Goal: Task Accomplishment & Management: Manage account settings

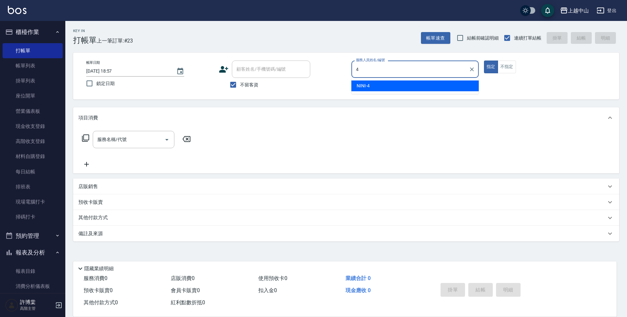
type input "NINI-4"
type button "true"
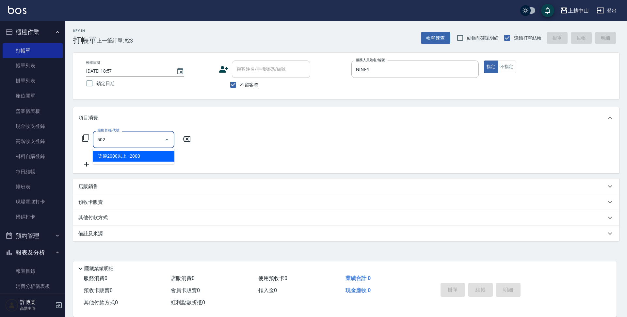
type input "染髮2000以上(502)"
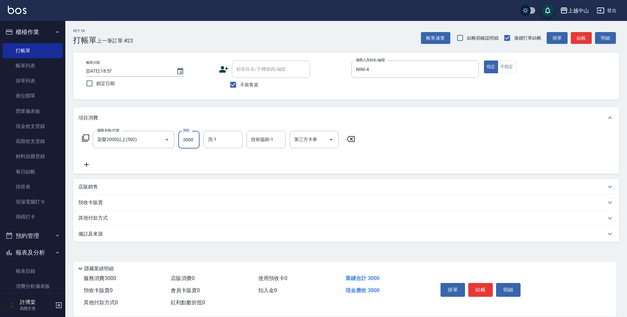
type input "3000"
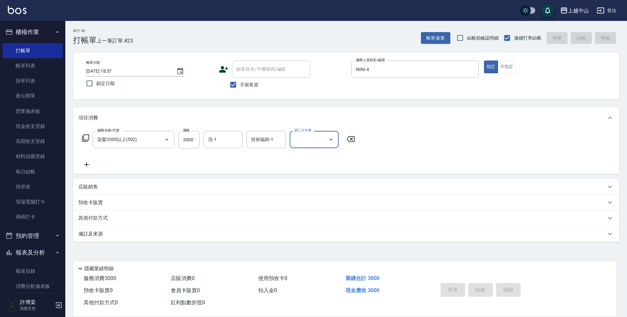
type input "2025/08/12 21:28"
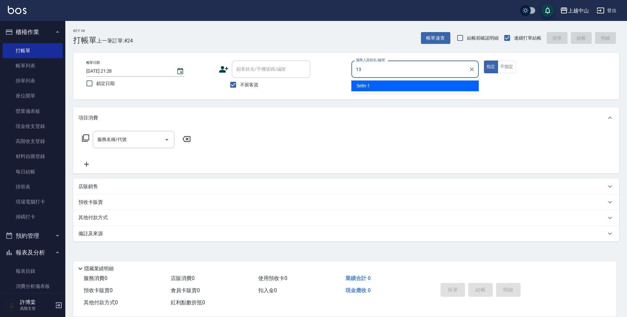
type input "KIKI-13"
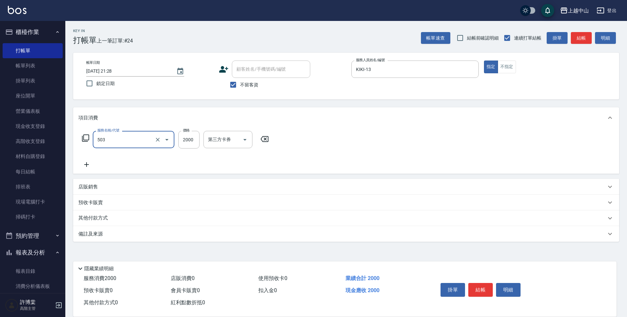
type input "染髮2000以下(503)"
type input "2000"
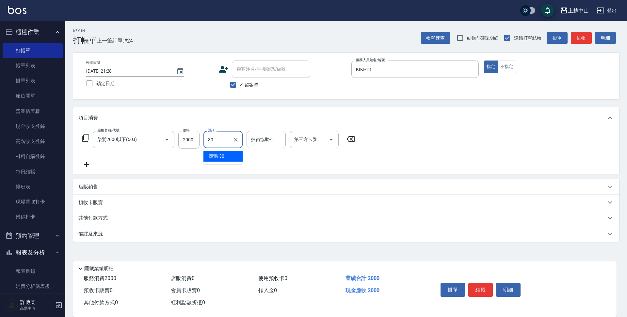
type input "鴨鴨-30"
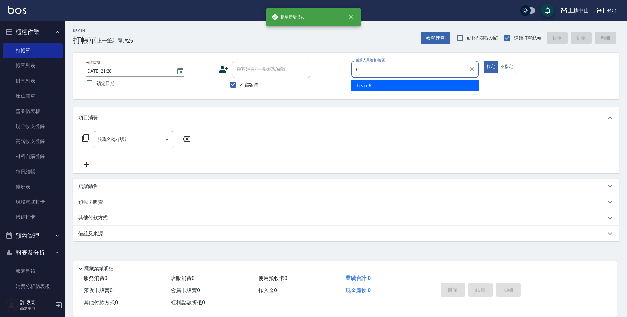
type input "Levia-6"
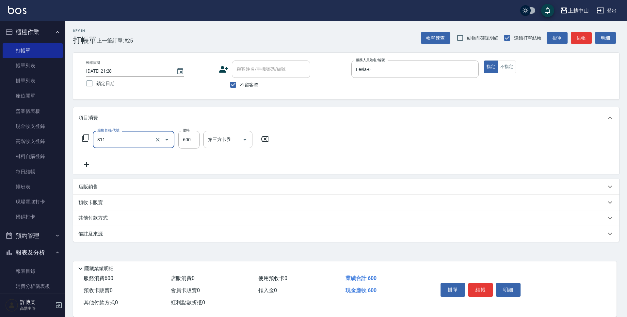
type input "洗+剪(811)"
type input "500"
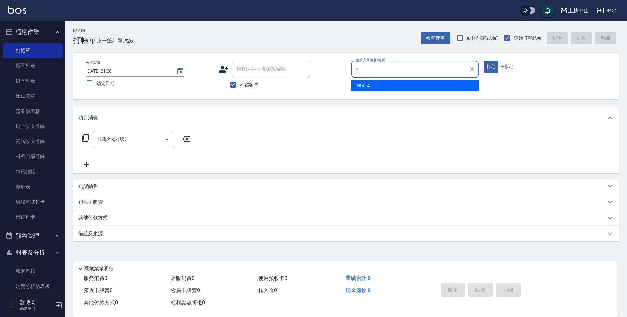
type input "NINI-4"
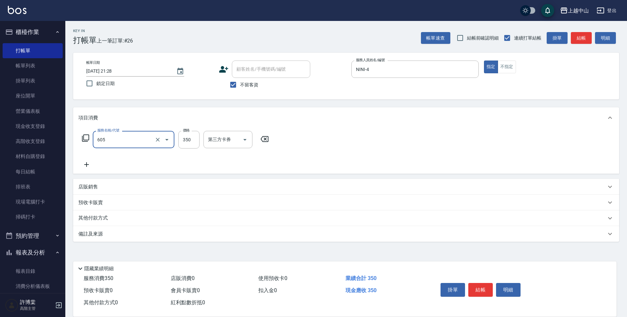
type input "洗髮 (女)(605)"
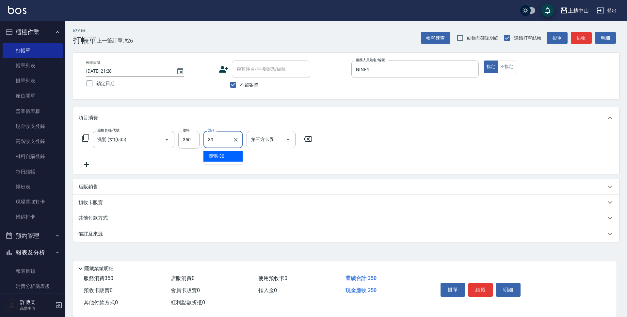
type input "鴨鴨-30"
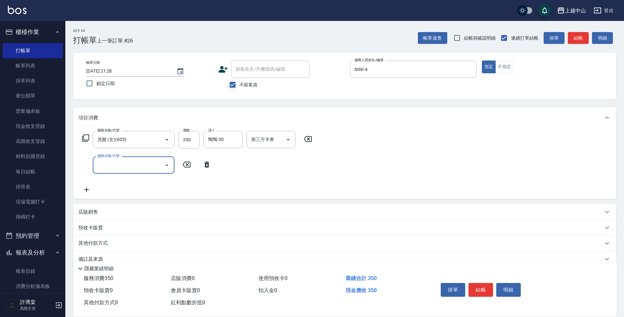
click at [234, 87] on input "不留客資" at bounding box center [233, 85] width 14 height 14
checkbox input "false"
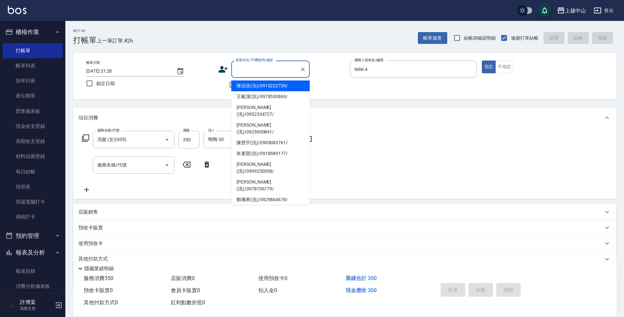
click at [238, 75] on input "顧客姓名/手機號碼/編號" at bounding box center [265, 68] width 63 height 11
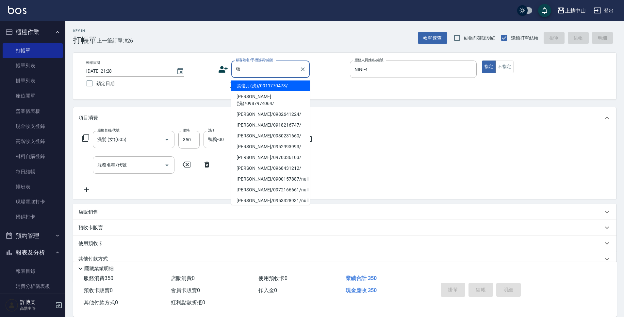
click at [260, 85] on li "張瓊月(洗)/0911770473/" at bounding box center [270, 85] width 78 height 11
type input "張瓊月(洗)/0911770473/"
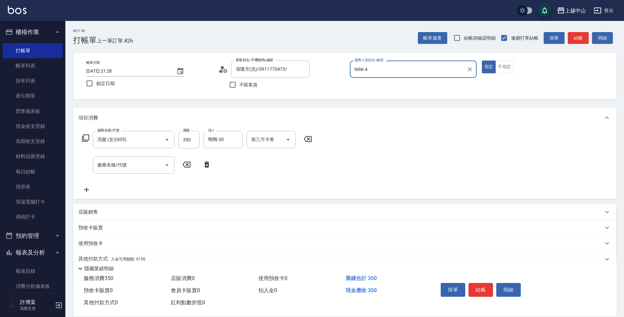
scroll to position [28, 0]
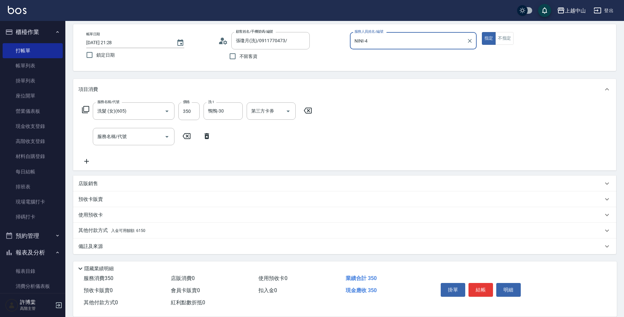
click at [156, 230] on div "其他付款方式 入金可用餘額: 6150" at bounding box center [340, 230] width 525 height 7
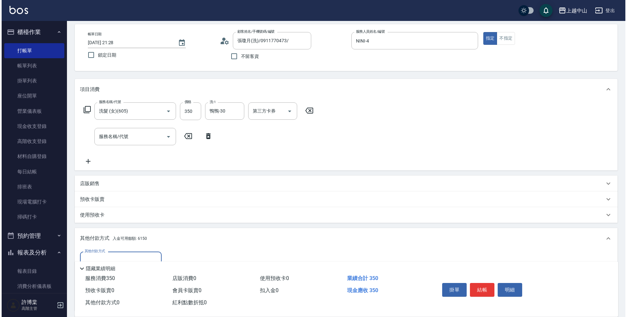
scroll to position [106, 0]
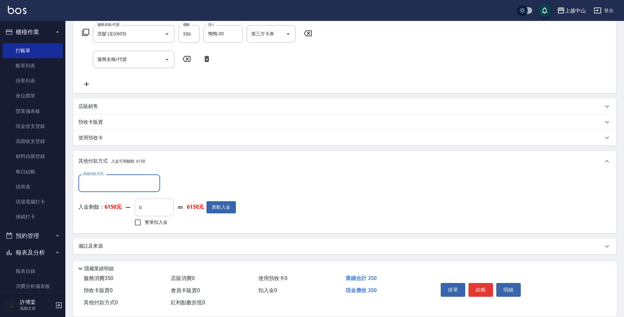
click at [160, 208] on input "0" at bounding box center [154, 207] width 39 height 18
type input "350"
click at [511, 288] on button "明細" at bounding box center [508, 290] width 25 height 14
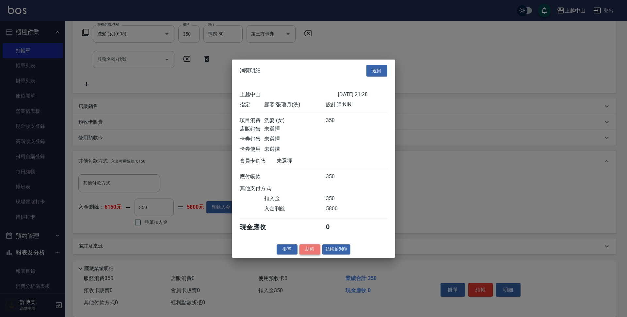
click at [314, 253] on button "結帳" at bounding box center [310, 249] width 21 height 10
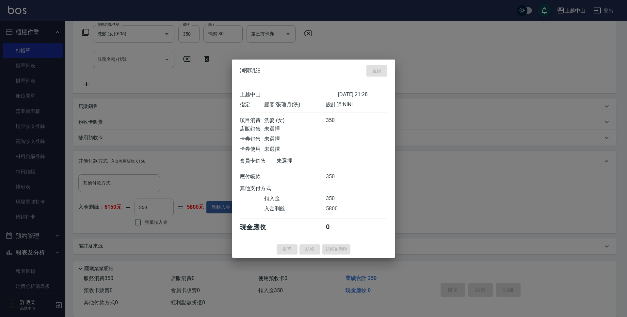
type input "2025/08/12 21:29"
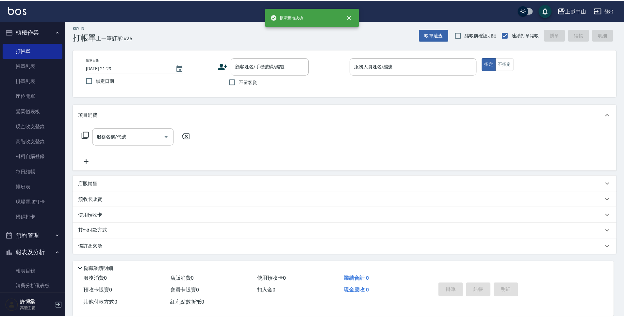
scroll to position [0, 0]
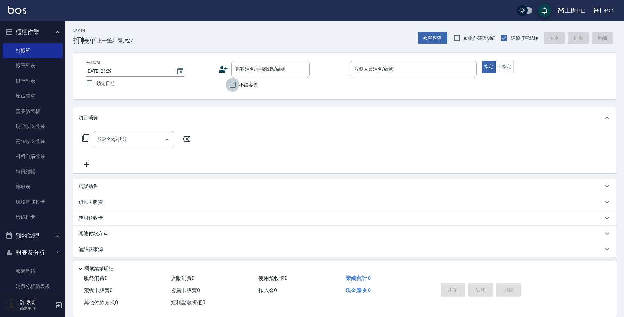
click at [238, 83] on input "不留客資" at bounding box center [233, 85] width 14 height 14
checkbox input "true"
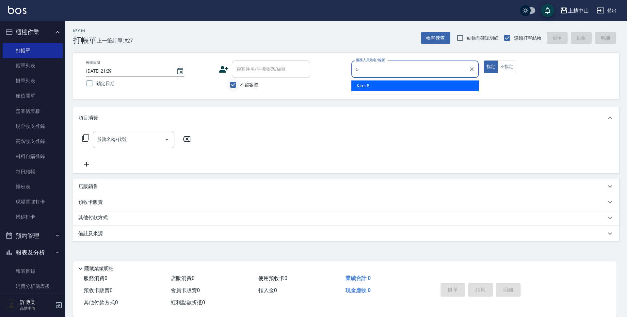
type input "Kimi-5"
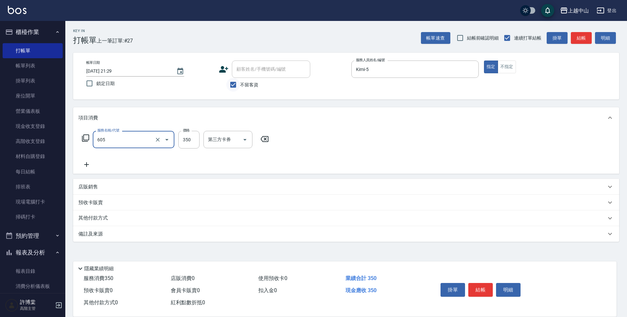
type input "洗髮 (女)(605)"
type input "400"
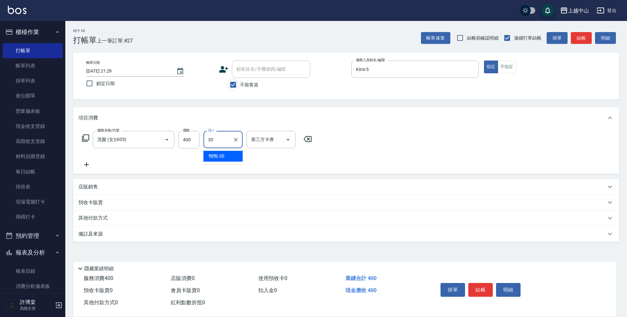
type input "鴨鴨-30"
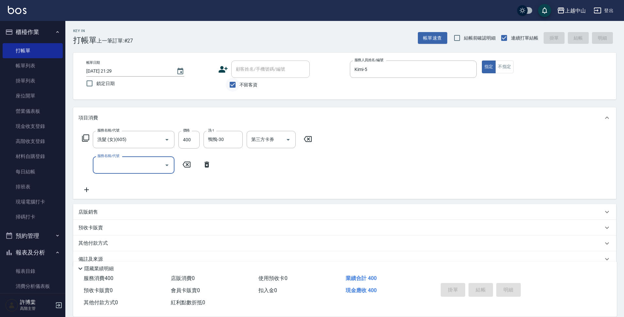
type input "2025/08/12 21:30"
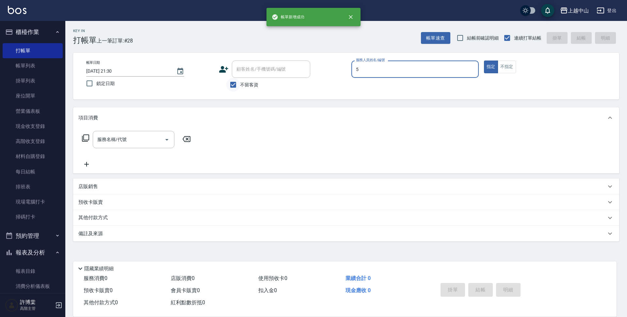
type input "Kimi-5"
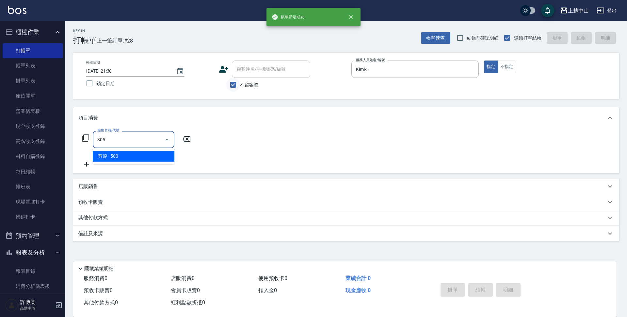
type input "剪髮(305)"
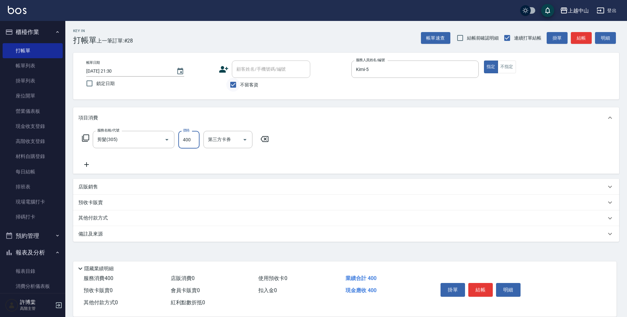
type input "400"
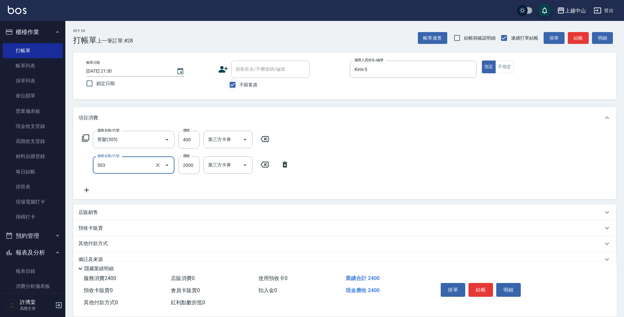
type input "染髮2000以下(503)"
type input "1300"
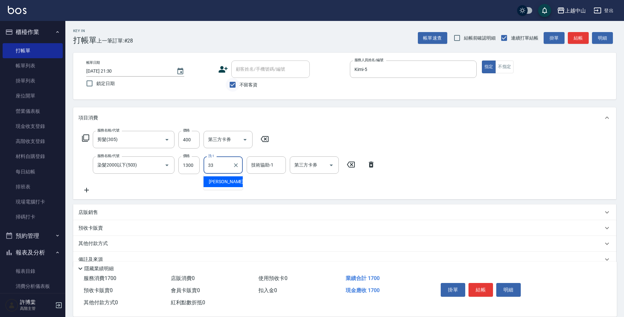
type input "立妍-33"
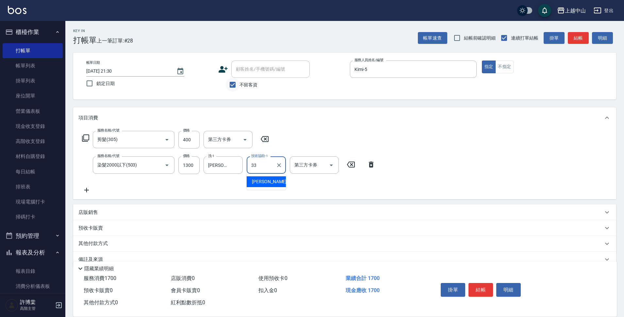
type input "立妍-33"
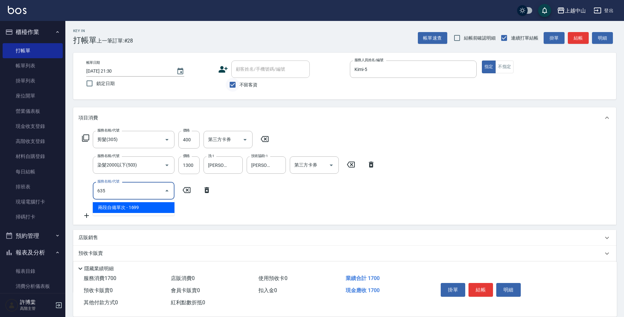
type input "兩段自備單次(635)"
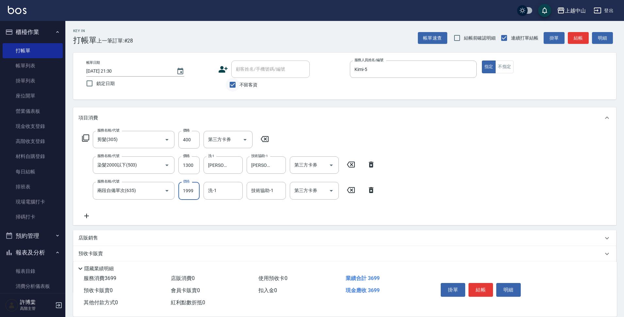
type input "1999"
type input "立妍-33"
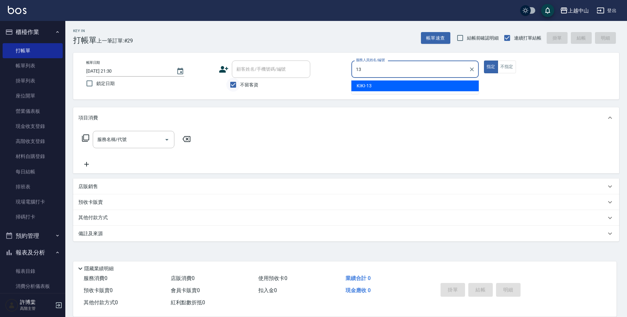
type input "KIKI-13"
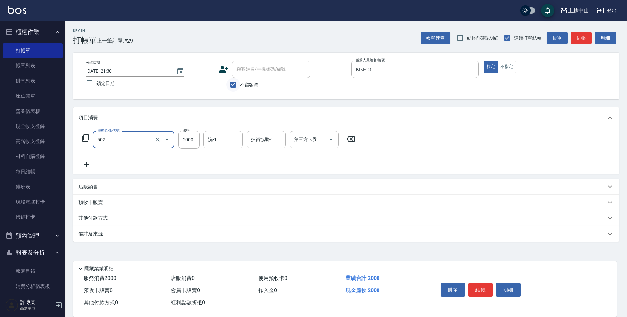
type input "染髮2000以上(502)"
type input "2500"
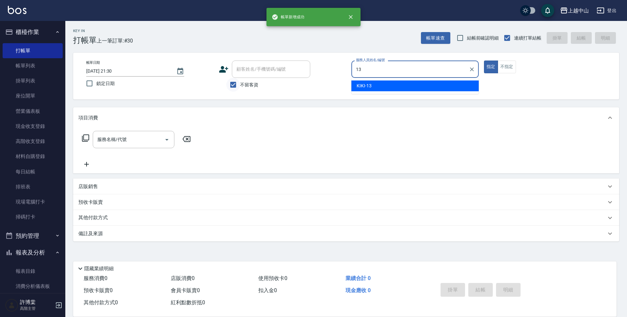
type input "KIKI-13"
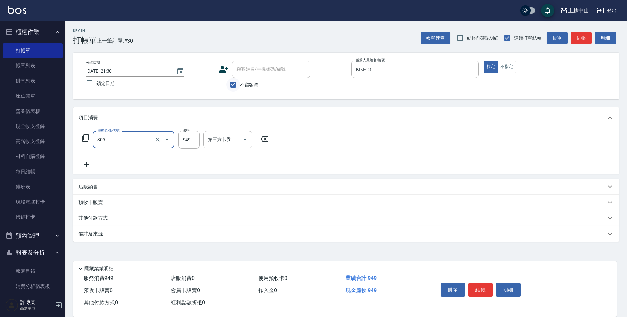
type input "森精萃舒壓調理髮浴(309)"
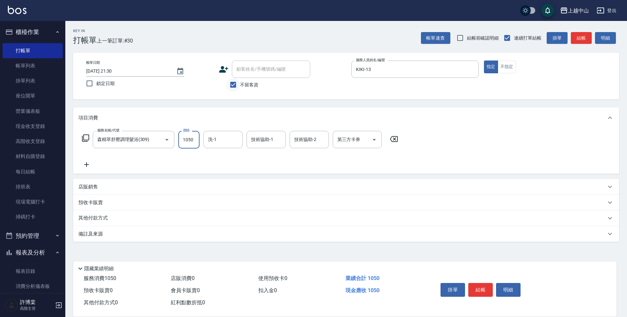
type input "1050"
type input "鴨鴨-30"
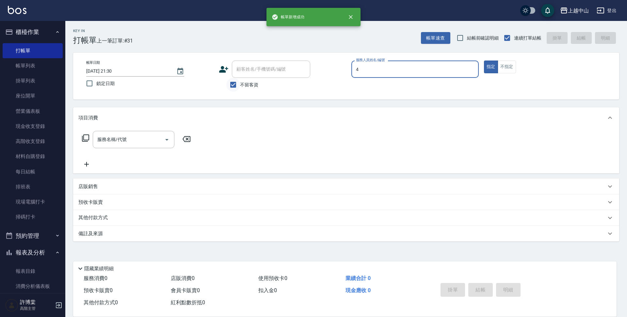
type input "NINI-4"
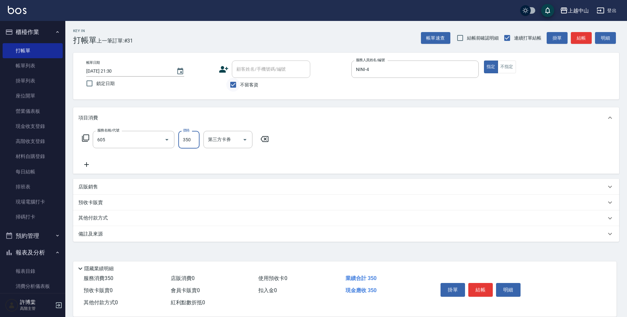
type input "洗髮 (女)(605)"
type input "400"
type input "鴨鴨-30"
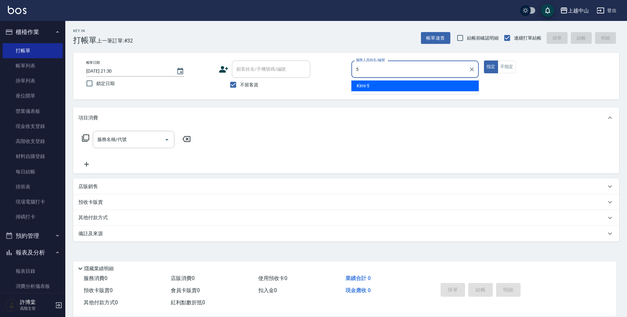
type input "Kimi-5"
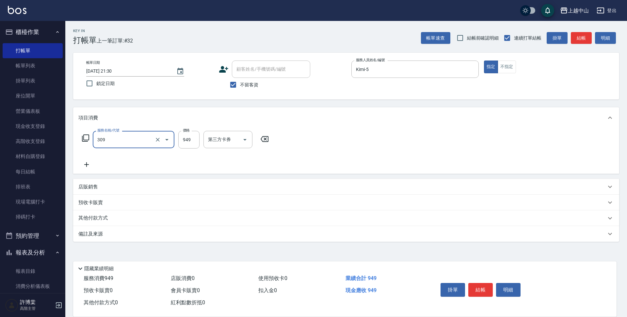
type input "森精萃舒壓調理髮浴(309)"
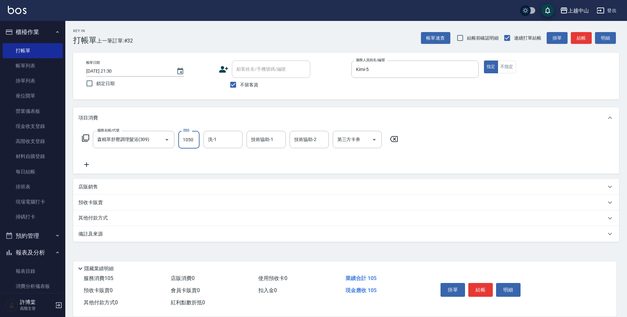
type input "1050"
type input "3"
type input "NINI-4"
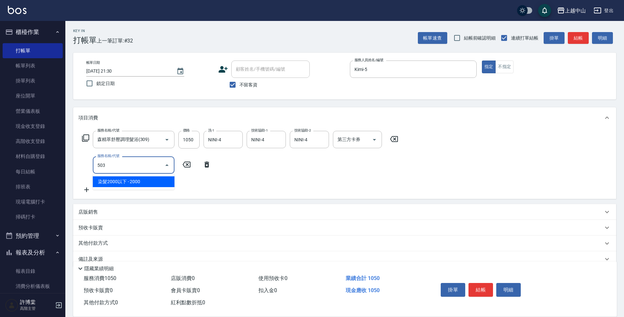
type input "染髮2000以下(503)"
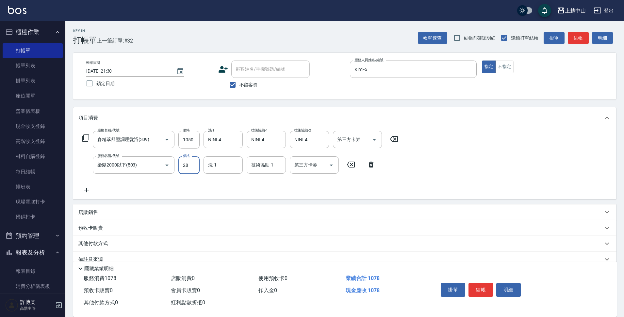
type input "28"
click at [146, 153] on div "服務名稱/代號 森精萃舒壓調理髮浴(309) 服務名稱/代號 價格 1050 價格 洗-1 NINI-4 洗-1 技術協助-1 NINI-4 技術協助-1 技…" at bounding box center [240, 162] width 324 height 63
click at [152, 161] on input "染髮2000以下(503)" at bounding box center [125, 164] width 58 height 11
click at [167, 162] on icon "Open" at bounding box center [167, 165] width 8 height 8
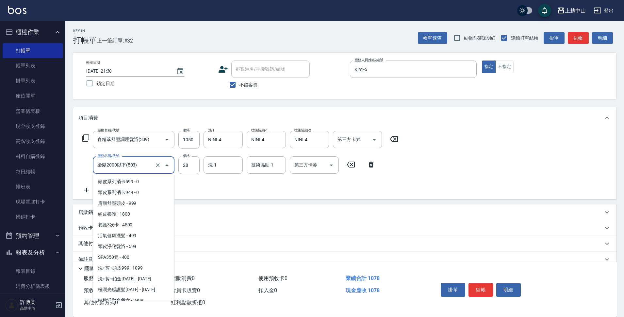
scroll to position [825, 0]
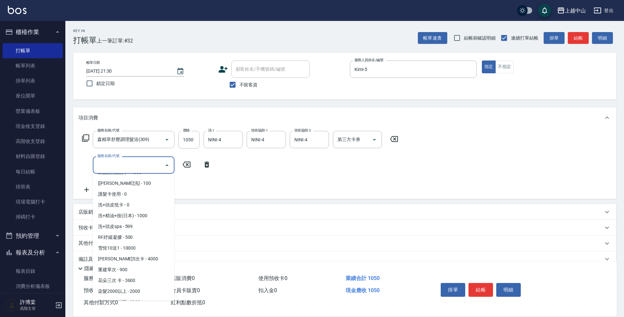
type input "0"
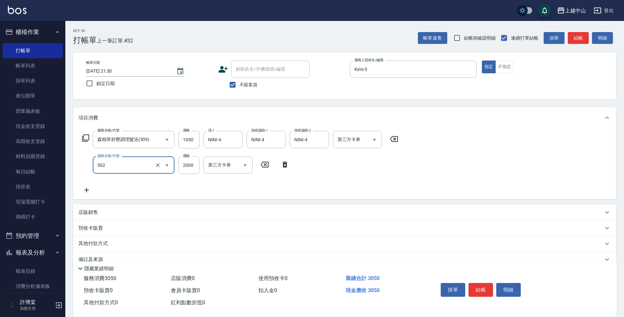
type input "染髮2000以上(502)"
type input "2800"
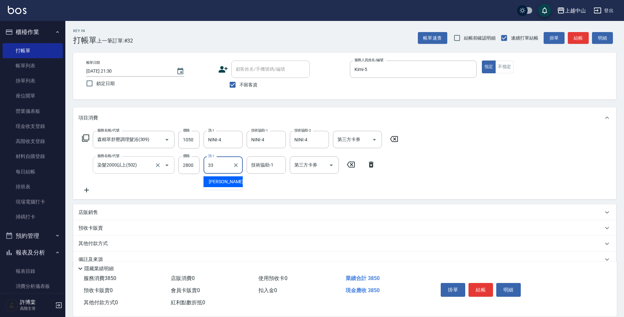
type input "立妍-33"
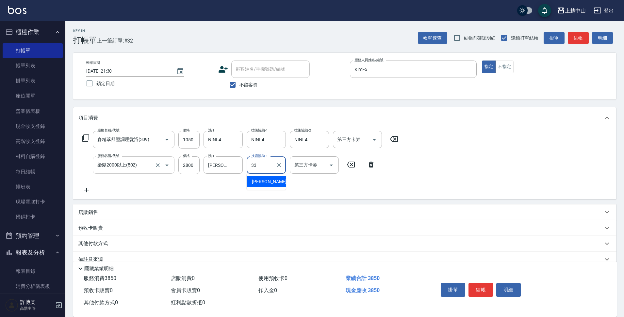
type input "立妍-33"
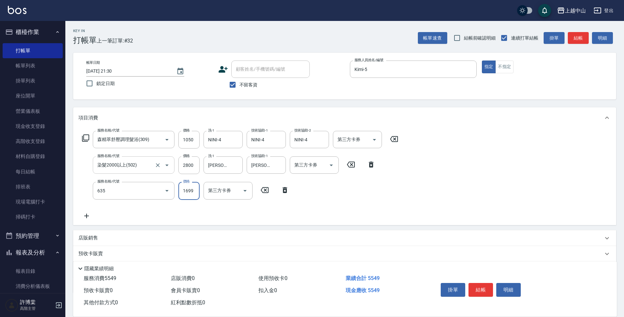
type input "兩段自備單次(635)"
type input "2000"
type input "NINI-4"
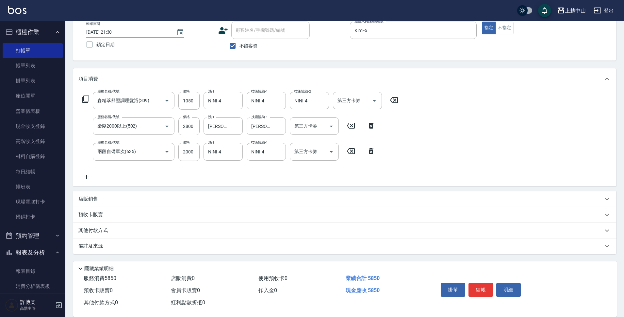
drag, startPoint x: 109, startPoint y: 229, endPoint x: 381, endPoint y: 223, distance: 271.3
click at [109, 229] on p "其他付款方式" at bounding box center [94, 230] width 33 height 7
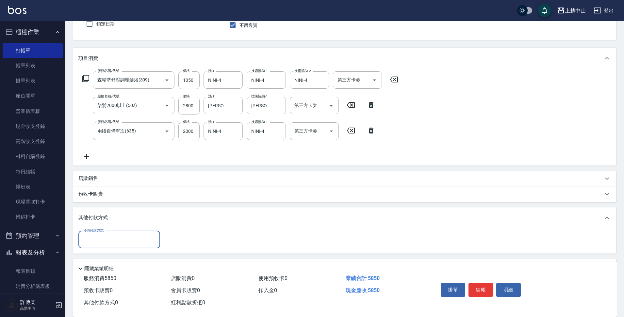
scroll to position [80, 0]
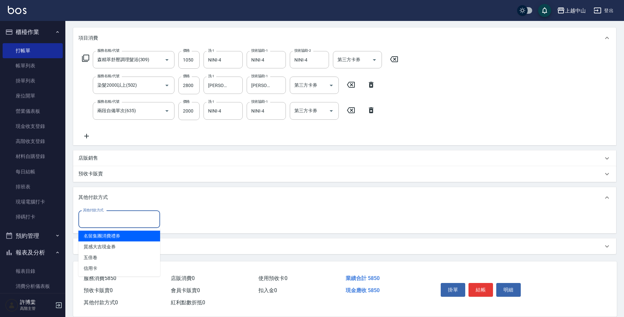
click at [93, 218] on input "其他付款方式" at bounding box center [119, 218] width 76 height 11
click at [97, 222] on input "其他付款方式" at bounding box center [119, 218] width 76 height 11
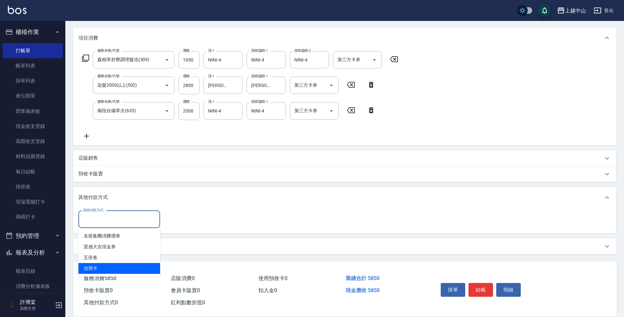
click at [98, 266] on span "信用卡" at bounding box center [119, 268] width 82 height 11
type input "信用卡"
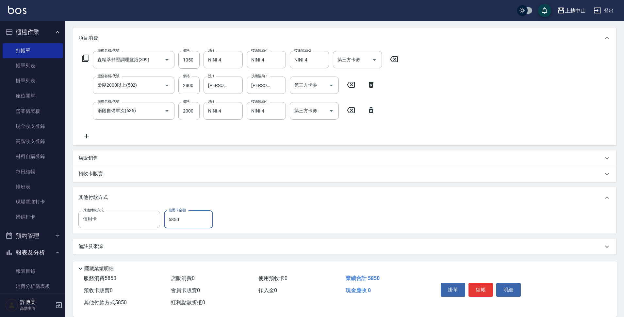
type input "5850"
type input "2025/08/12 21:32"
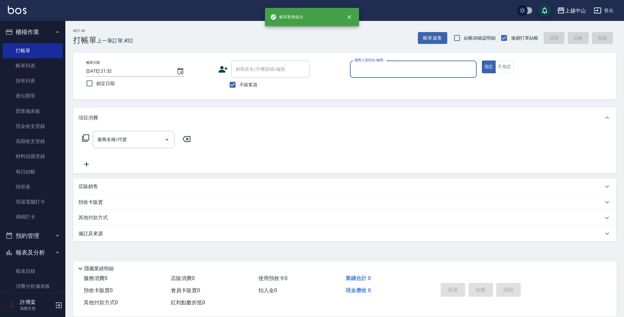
scroll to position [0, 0]
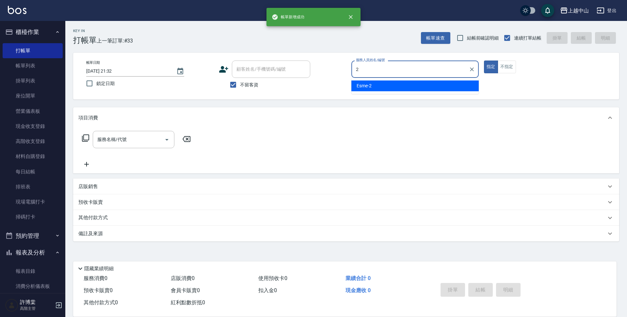
type input "Esme-2"
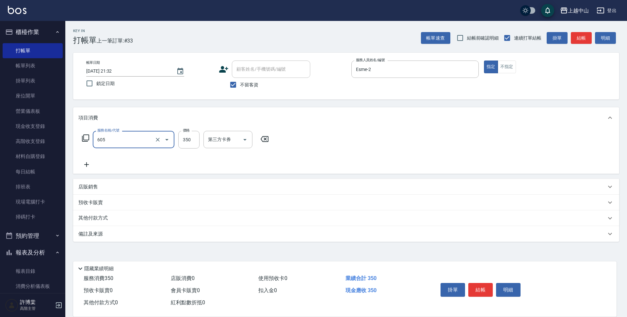
type input "洗髮 (女)(605)"
drag, startPoint x: 98, startPoint y: 266, endPoint x: 104, endPoint y: 253, distance: 14.3
click at [121, 266] on div "隱藏業績明細" at bounding box center [346, 268] width 541 height 8
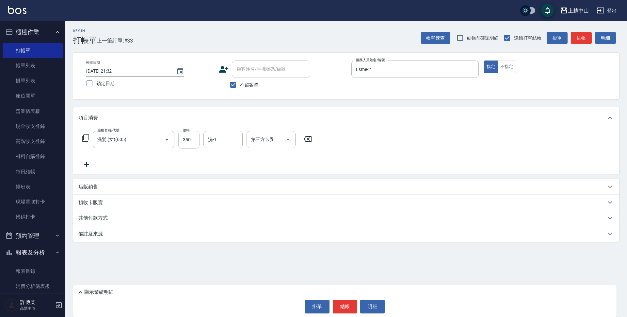
click at [192, 142] on input "350" at bounding box center [188, 140] width 21 height 18
click at [192, 142] on input "4000" at bounding box center [188, 140] width 21 height 18
type input "400"
click at [235, 87] on input "不留客資" at bounding box center [233, 85] width 14 height 14
checkbox input "false"
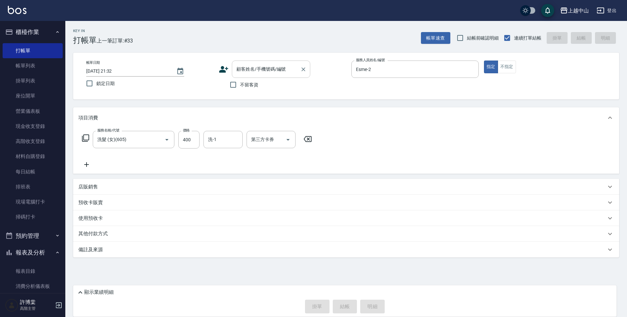
click at [250, 75] on div "顧客姓名/手機號碼/編號" at bounding box center [271, 68] width 78 height 17
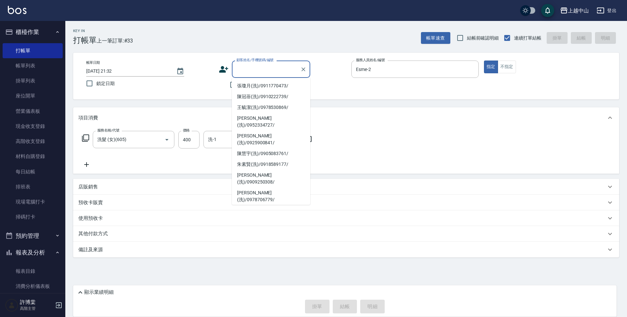
click at [261, 226] on li "蔡慧雯(洗)/0986762360/" at bounding box center [271, 231] width 78 height 11
type input "蔡慧雯(洗)/0986762360/"
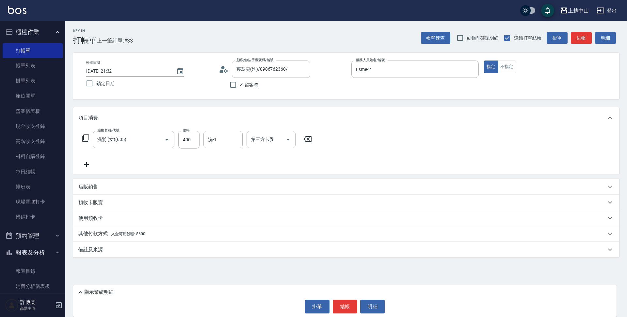
drag, startPoint x: 627, startPoint y: 178, endPoint x: 349, endPoint y: 257, distance: 288.9
click at [626, 316] on html "上越中山 登出 櫃檯作業 打帳單 帳單列表 掛單列表 座位開單 營業儀表板 現金收支登錄 高階收支登錄 材料自購登錄 每日結帳 排班表 現場電腦打卡 掃碼打卡…" at bounding box center [313, 158] width 627 height 317
click at [113, 232] on span "入金可用餘額: 8600" at bounding box center [128, 233] width 34 height 5
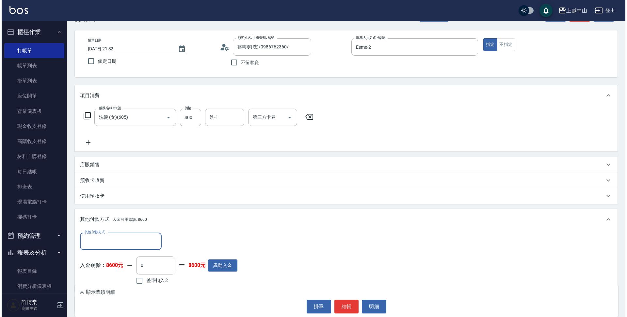
scroll to position [54, 0]
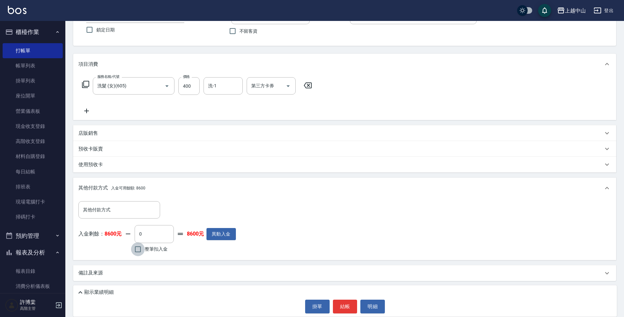
click at [141, 248] on input "整筆扣入金" at bounding box center [138, 249] width 14 height 14
checkbox input "true"
type input "400"
click at [377, 307] on button "明細" at bounding box center [372, 306] width 25 height 14
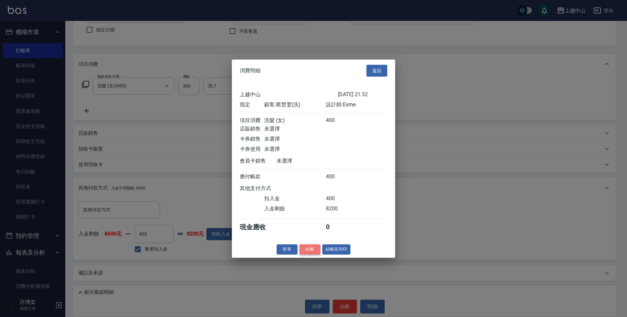
click at [310, 254] on button "結帳" at bounding box center [310, 249] width 21 height 10
type input "2025/08/12 21:33"
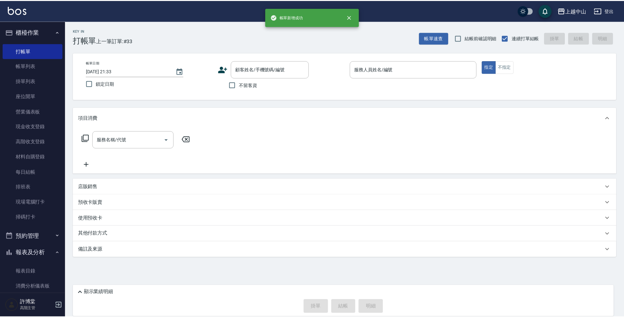
scroll to position [0, 0]
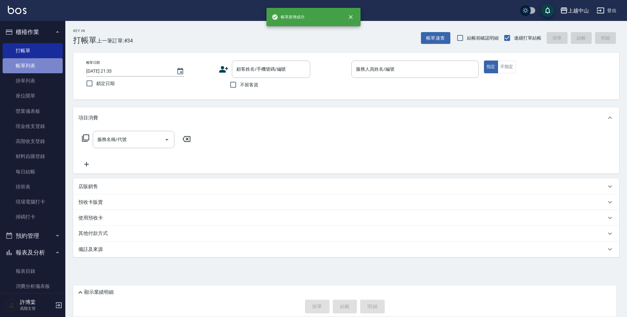
click at [50, 65] on link "帳單列表" at bounding box center [33, 65] width 60 height 15
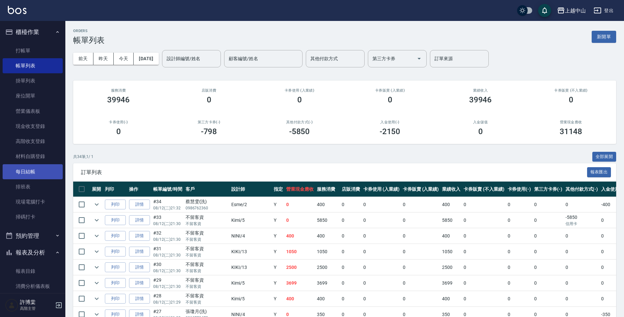
click at [53, 168] on link "每日結帳" at bounding box center [33, 171] width 60 height 15
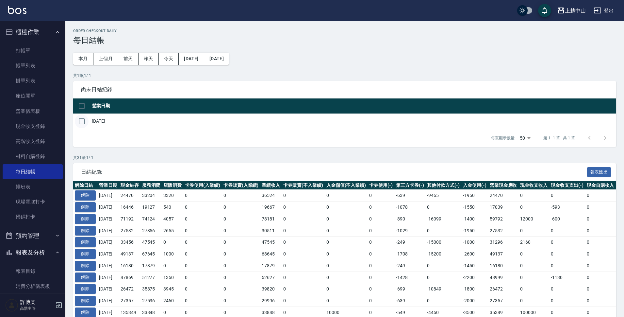
click at [85, 124] on input "checkbox" at bounding box center [82, 121] width 14 height 14
checkbox input "true"
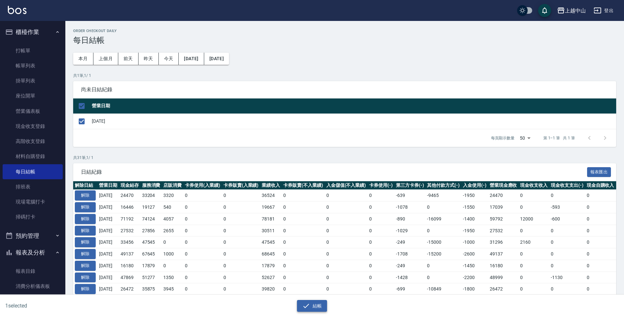
click at [321, 305] on button "結帳" at bounding box center [312, 306] width 30 height 12
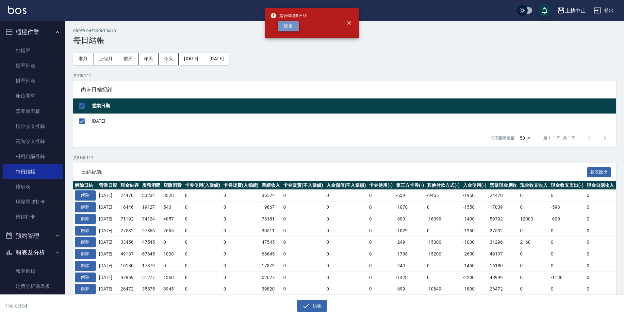
click at [283, 25] on button "確定" at bounding box center [288, 26] width 21 height 10
checkbox input "false"
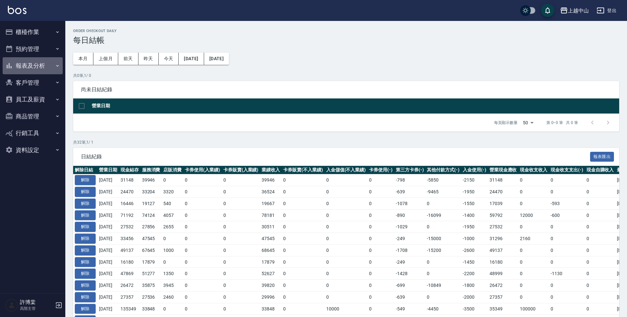
click at [47, 66] on button "報表及分析" at bounding box center [33, 65] width 60 height 17
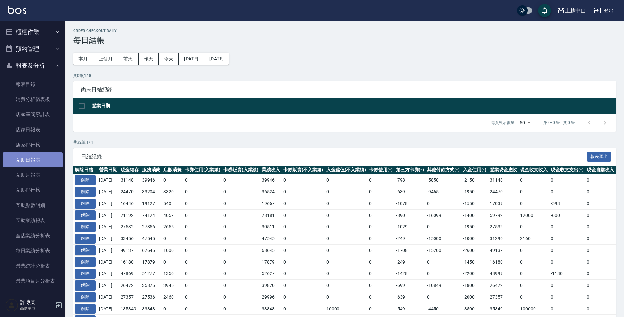
click at [43, 164] on link "互助日報表" at bounding box center [33, 159] width 60 height 15
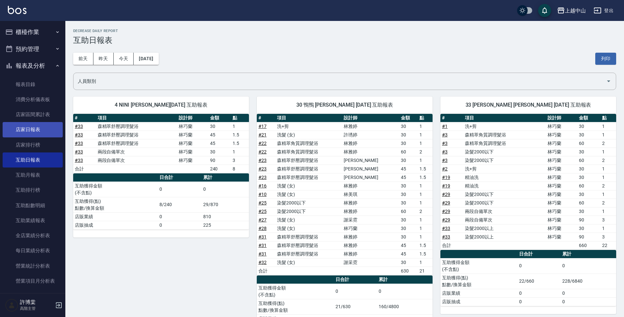
click at [57, 124] on link "店家日報表" at bounding box center [33, 129] width 60 height 15
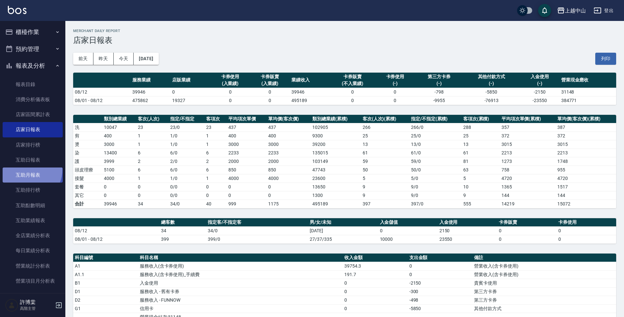
click at [26, 169] on link "互助月報表" at bounding box center [33, 174] width 60 height 15
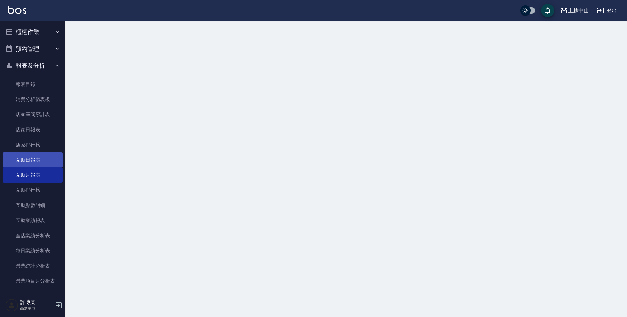
click at [27, 166] on link "互助日報表" at bounding box center [33, 159] width 60 height 15
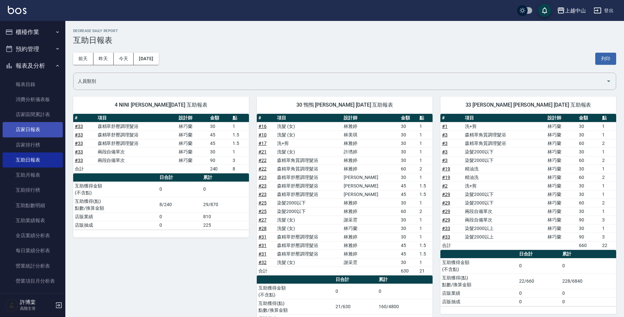
click at [21, 126] on link "店家日報表" at bounding box center [33, 129] width 60 height 15
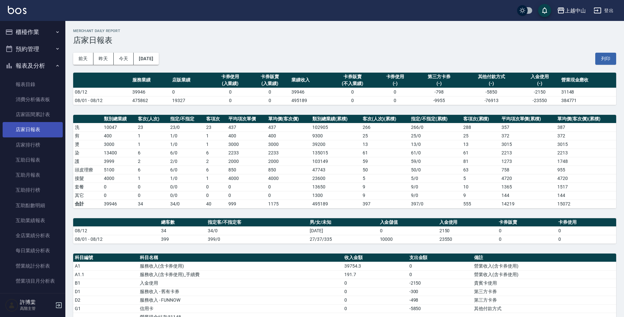
click at [21, 126] on link "店家日報表" at bounding box center [33, 129] width 60 height 15
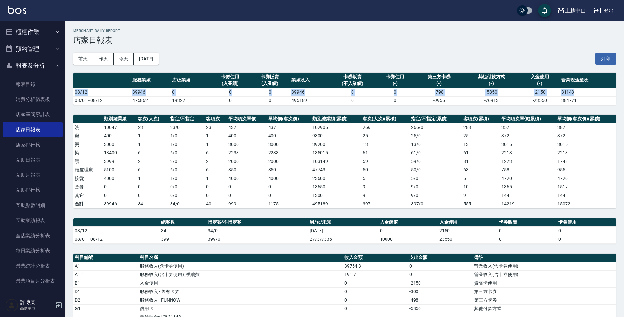
click at [607, 88] on table "服務業績 店販業績 卡券使用 (入業績) 卡券販賣 (入業績) 業績收入 卡券販賣 (不入業績) 卡券使用 (-) 第三方卡券 (-) 其他付款方式 (-) …" at bounding box center [344, 89] width 543 height 32
click at [621, 84] on div "上越中山 2025-08-12 店家日報表 列印時間： 2025-08-12-21:34 Merchant Daily Report 店家日報表 前天 昨天 …" at bounding box center [344, 226] width 559 height 411
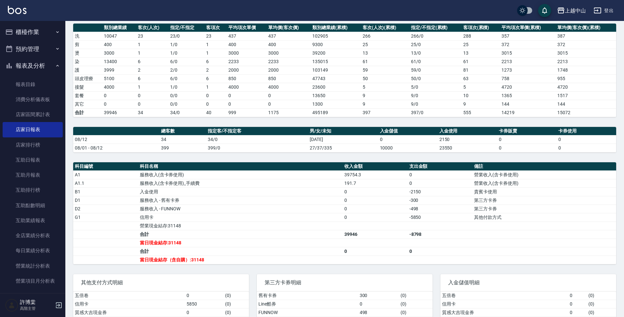
scroll to position [115, 0]
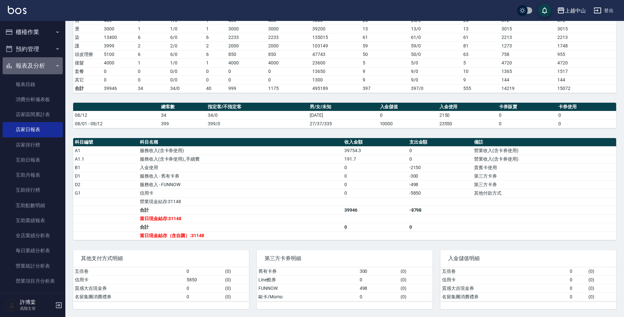
drag, startPoint x: 36, startPoint y: 72, endPoint x: 39, endPoint y: 52, distance: 20.1
click at [36, 70] on button "報表及分析" at bounding box center [33, 65] width 60 height 17
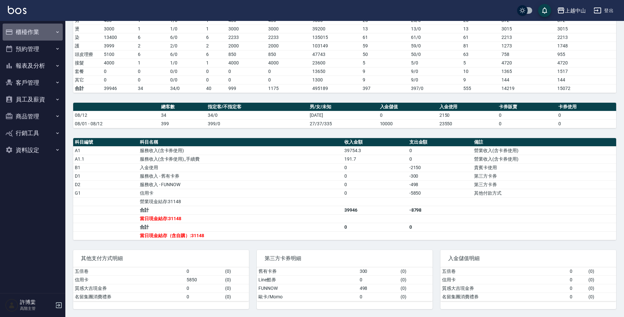
click at [37, 36] on button "櫃檯作業" at bounding box center [33, 32] width 60 height 17
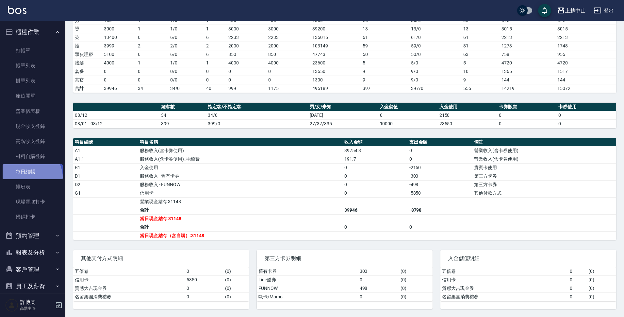
click at [28, 177] on link "每日結帳" at bounding box center [33, 171] width 60 height 15
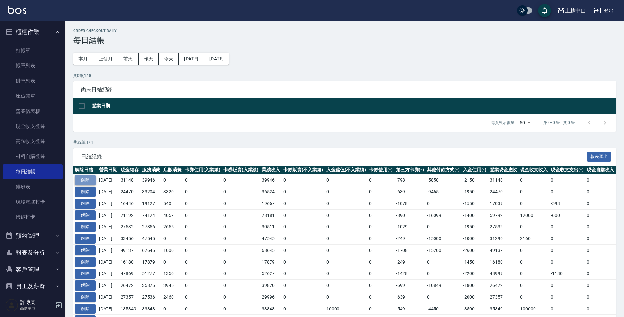
click at [86, 182] on button "解除" at bounding box center [85, 180] width 21 height 10
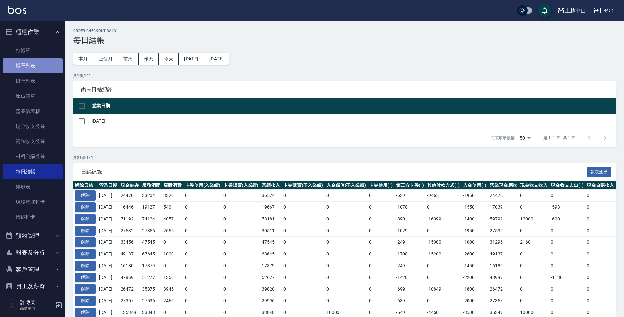
click at [49, 69] on link "帳單列表" at bounding box center [33, 65] width 60 height 15
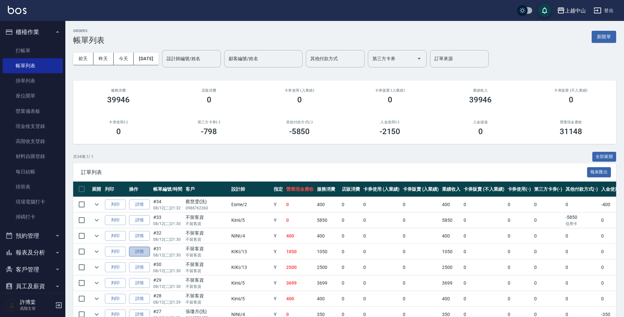
click at [143, 248] on link "詳情" at bounding box center [139, 251] width 21 height 10
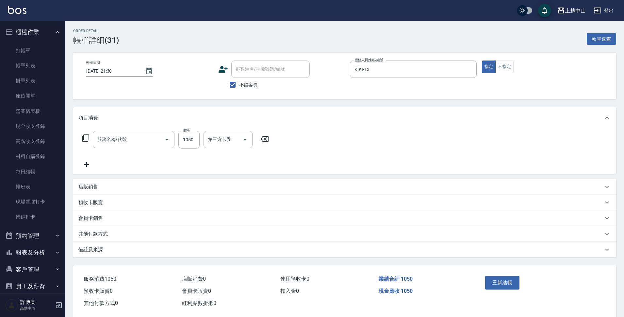
type input "2025/08/12 21:30"
checkbox input "true"
type input "KIKI-13"
type input "森精萃舒壓調理髮浴(309)"
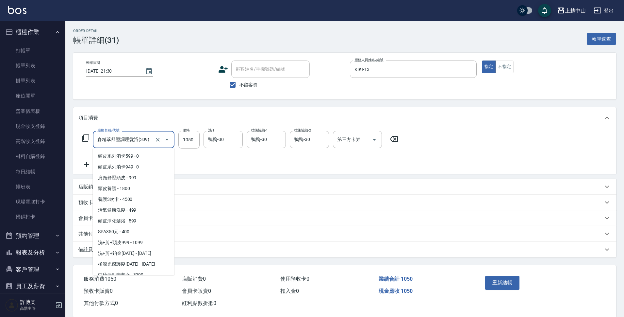
click at [150, 137] on input "森精萃舒壓調理髮浴(309)" at bounding box center [125, 139] width 58 height 11
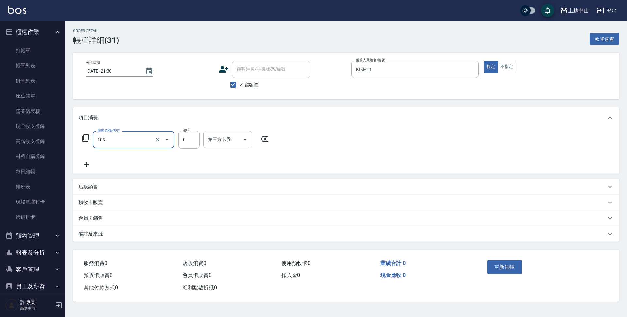
type input "頭皮系列消卡949(103)"
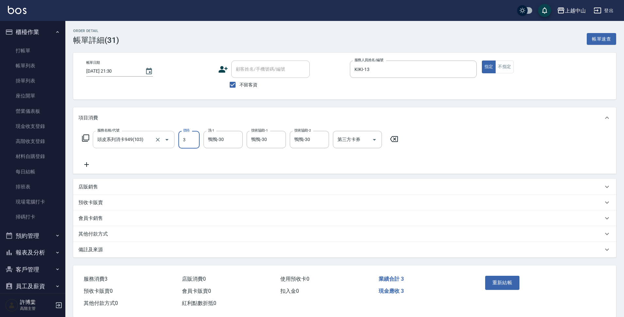
type input "0"
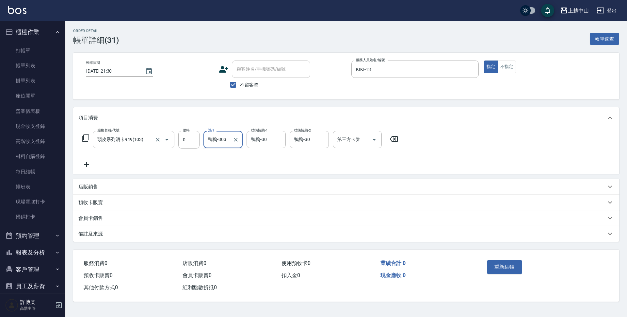
type input "鴨鴨-30"
click at [511, 272] on button "重新結帳" at bounding box center [505, 267] width 35 height 14
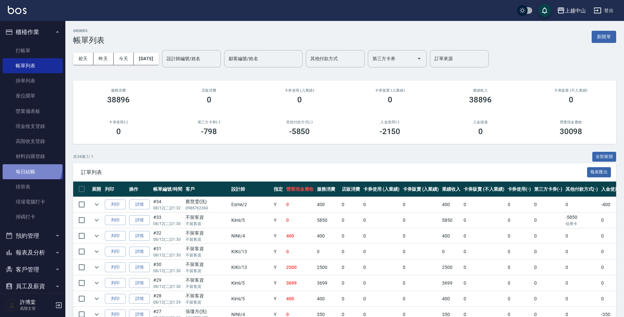
click at [29, 166] on link "每日結帳" at bounding box center [33, 171] width 60 height 15
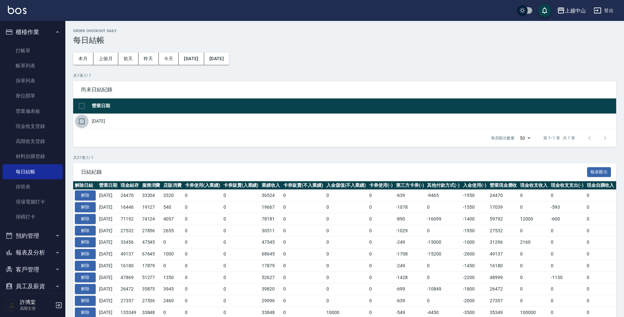
click at [83, 119] on input "checkbox" at bounding box center [82, 121] width 14 height 14
checkbox input "true"
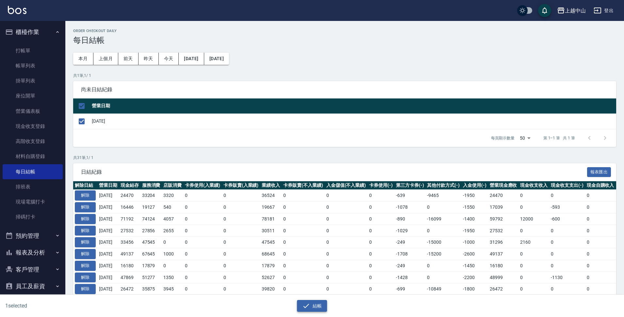
click at [304, 303] on icon "button" at bounding box center [306, 306] width 8 height 8
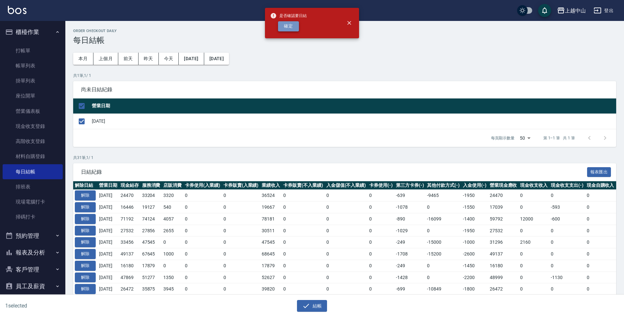
click at [295, 26] on button "確定" at bounding box center [288, 26] width 21 height 10
checkbox input "false"
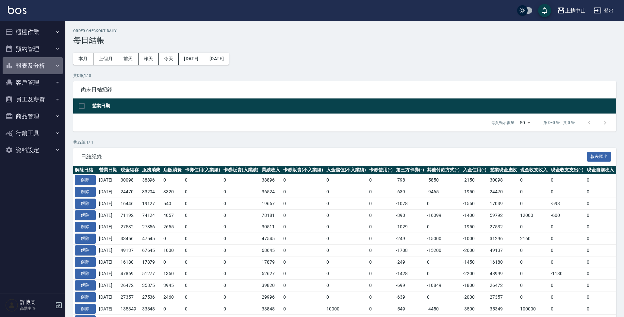
click at [43, 65] on button "報表及分析" at bounding box center [33, 65] width 60 height 17
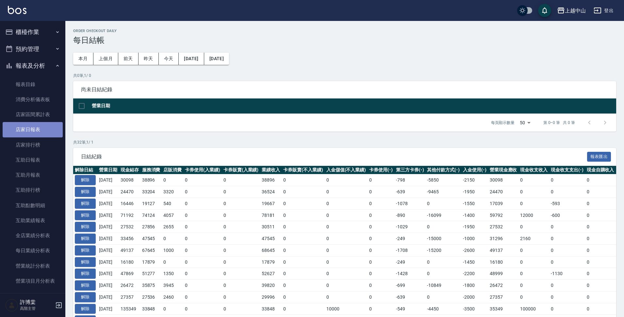
click at [38, 131] on link "店家日報表" at bounding box center [33, 129] width 60 height 15
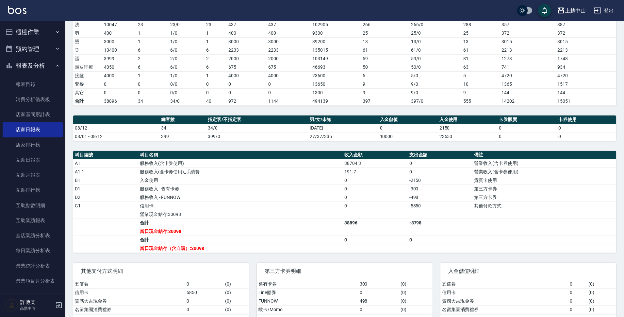
scroll to position [115, 0]
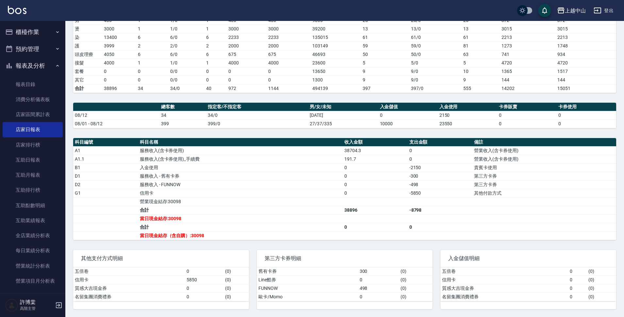
click at [30, 62] on button "報表及分析" at bounding box center [33, 65] width 60 height 17
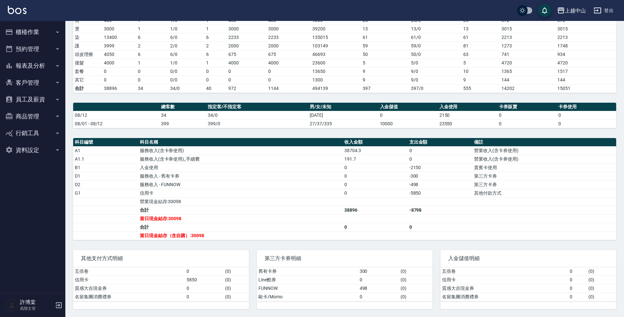
click at [36, 30] on button "櫃檯作業" at bounding box center [33, 32] width 60 height 17
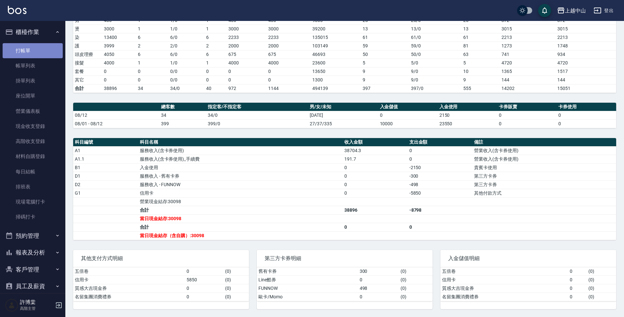
click at [42, 57] on link "打帳單" at bounding box center [33, 50] width 60 height 15
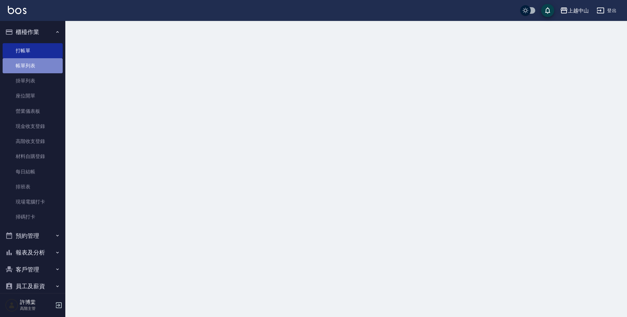
click at [43, 69] on link "帳單列表" at bounding box center [33, 65] width 60 height 15
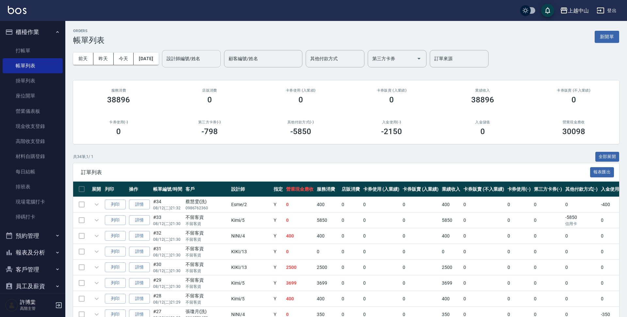
click at [203, 62] on div "設計師編號/姓名 設計師編號/姓名" at bounding box center [191, 58] width 59 height 17
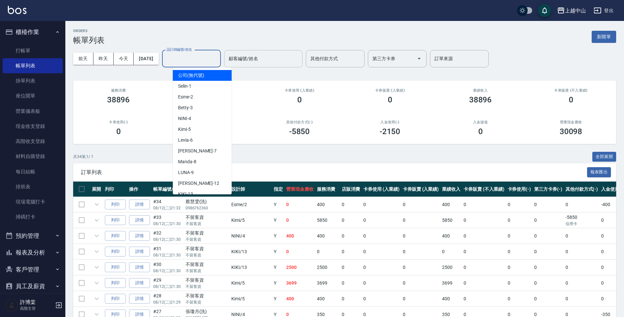
click at [323, 59] on div "其他付款方式 其他付款方式" at bounding box center [335, 58] width 59 height 17
click at [296, 60] on input "顧客編號/姓名" at bounding box center [263, 58] width 73 height 11
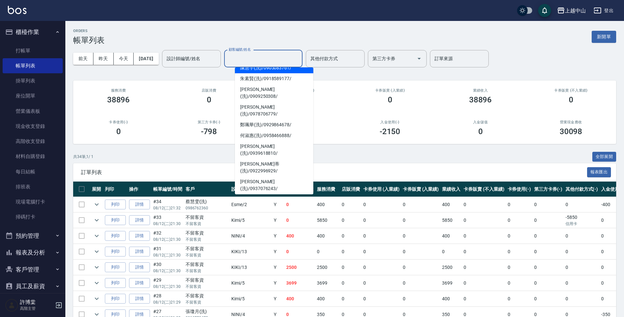
scroll to position [81, 0]
click at [295, 203] on span "李耘ㄏ(洗) / 0924123654 /" at bounding box center [274, 212] width 78 height 18
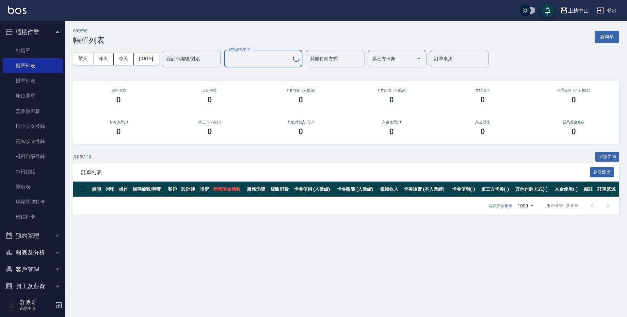
type input "[PERSON_NAME]ㄏ(洗)/0924123654/"
click at [27, 178] on link "每日結帳" at bounding box center [33, 171] width 60 height 15
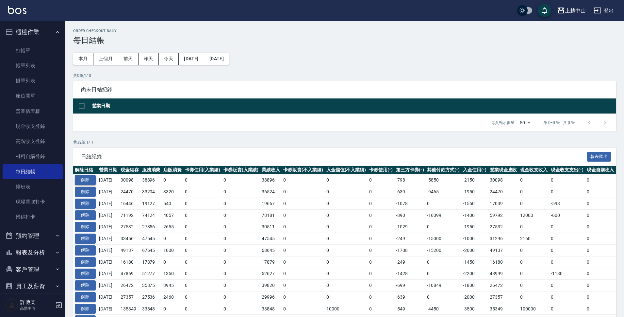
click at [81, 180] on button "解除" at bounding box center [85, 180] width 21 height 10
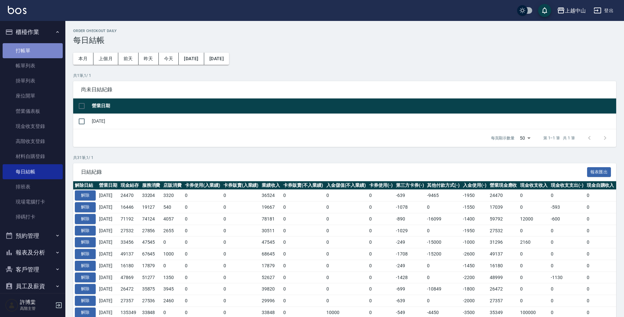
click at [39, 55] on link "打帳單" at bounding box center [33, 50] width 60 height 15
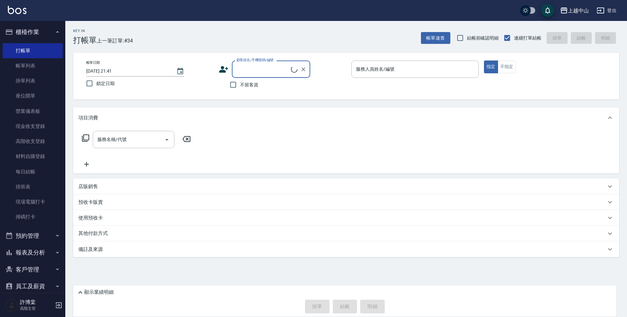
click at [276, 70] on input "顧客姓名/手機號碼/編號" at bounding box center [263, 68] width 56 height 11
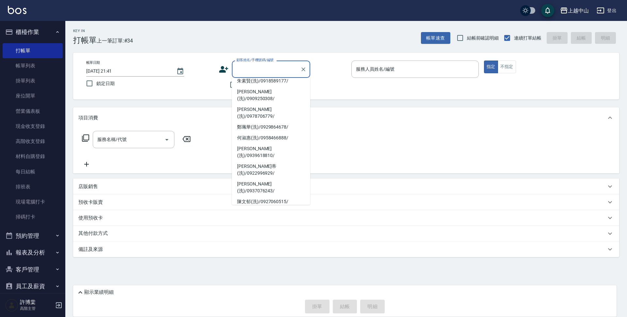
scroll to position [86, 0]
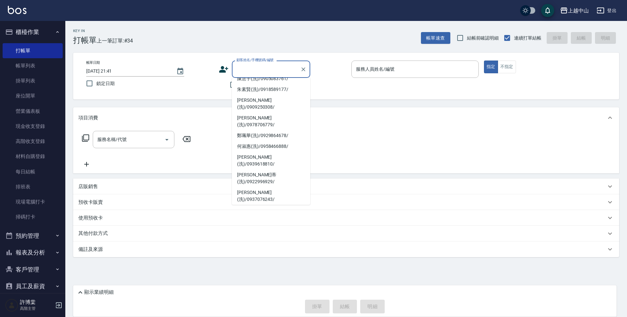
click at [289, 215] on li "李耘ㄏ(洗)/0924123654/" at bounding box center [271, 224] width 78 height 18
type input "李耘ㄏ(洗)/0924123654/"
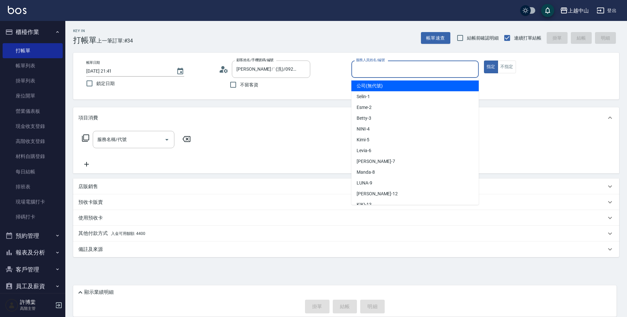
click at [364, 67] on input "服務人員姓名/編號" at bounding box center [416, 68] width 122 height 11
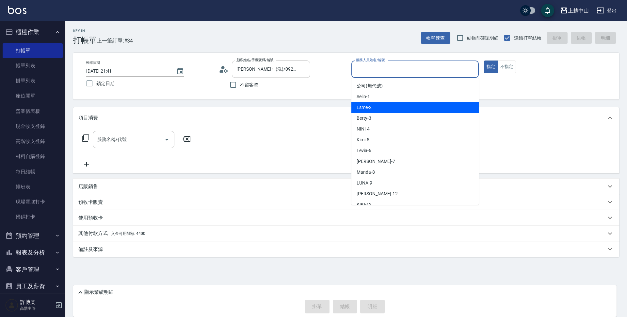
click at [374, 107] on div "Esme -2" at bounding box center [415, 107] width 127 height 11
type input "Esme-2"
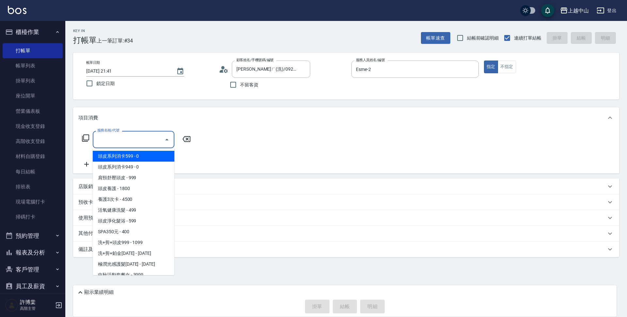
click at [144, 134] on input "服務名稱/代號" at bounding box center [129, 139] width 66 height 11
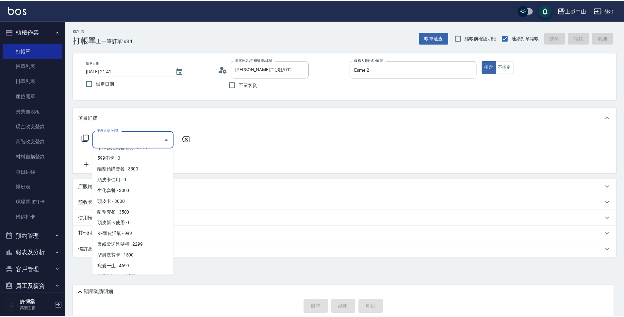
scroll to position [146, 0]
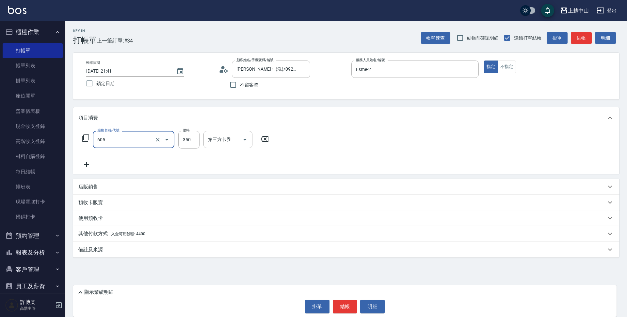
type input "洗髮 (女)(605)"
drag, startPoint x: 627, startPoint y: 222, endPoint x: 627, endPoint y: 300, distance: 77.8
click at [624, 300] on div "Key In 打帳單 上一筆訂單:#34 帳單速查 結帳前確認明細 連續打單結帳 掛單 結帳 明細 帳單日期 2025/08/12 21:41 鎖定日期 顧客…" at bounding box center [313, 158] width 627 height 317
drag, startPoint x: 627, startPoint y: 186, endPoint x: 627, endPoint y: 259, distance: 72.9
click at [624, 259] on div "Key In 打帳單 上一筆訂單:#34 帳單速查 結帳前確認明細 連續打單結帳 掛單 結帳 明細 帳單日期 2025/08/12 21:41 鎖定日期 顧客…" at bounding box center [346, 157] width 562 height 272
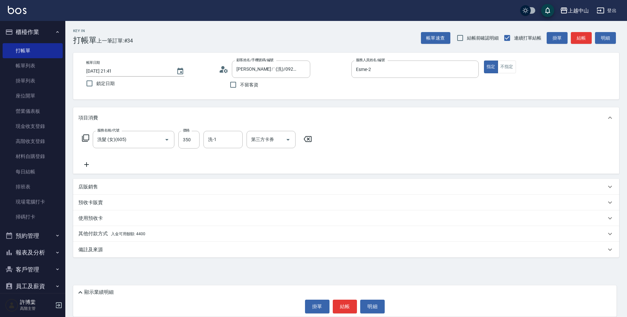
click at [128, 236] on span "入金可用餘額: 4400" at bounding box center [128, 233] width 34 height 5
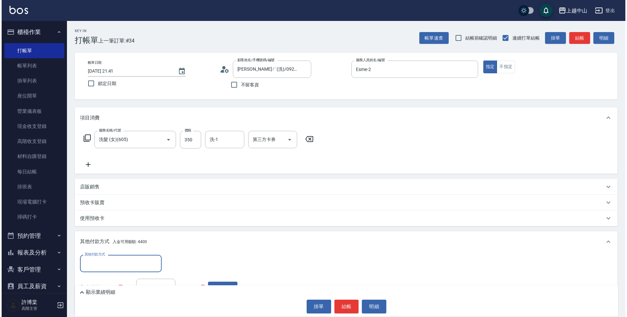
scroll to position [54, 0]
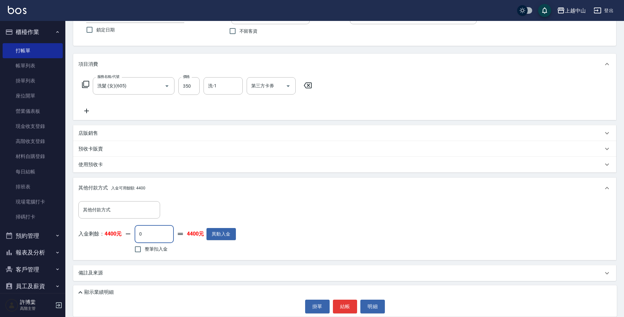
click at [147, 239] on input "0" at bounding box center [154, 234] width 39 height 18
click at [155, 232] on input "0" at bounding box center [154, 234] width 39 height 18
click at [139, 254] on input "整筆扣入金" at bounding box center [138, 249] width 14 height 14
checkbox input "true"
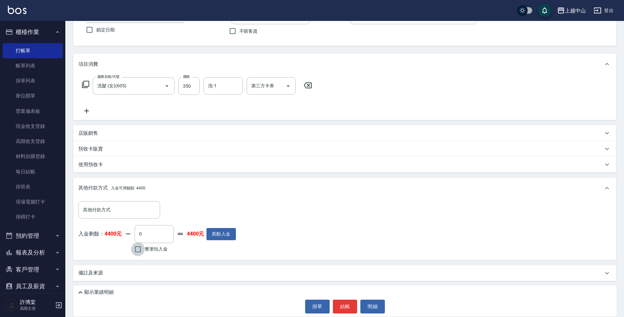
type input "350"
click at [369, 298] on div "顯示業績明細 掛單 結帳 明細" at bounding box center [345, 300] width 544 height 31
click at [371, 303] on button "明細" at bounding box center [372, 306] width 25 height 14
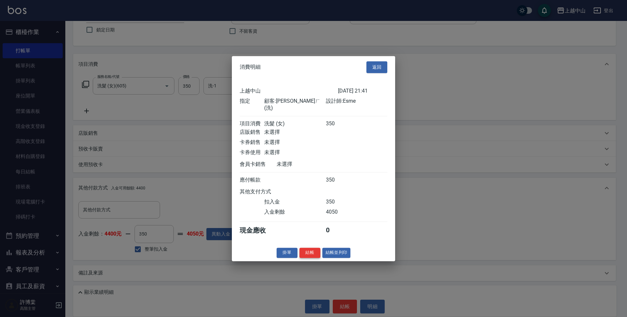
click at [315, 257] on button "結帳" at bounding box center [310, 252] width 21 height 10
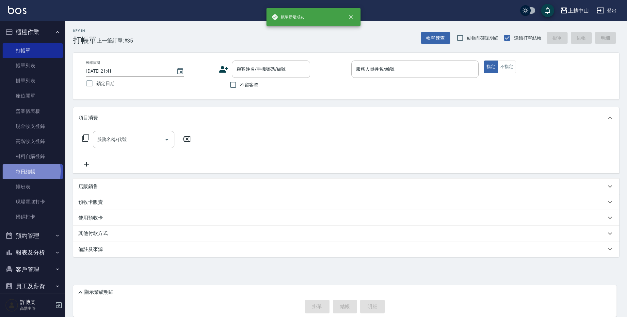
click at [23, 171] on link "每日結帳" at bounding box center [33, 171] width 60 height 15
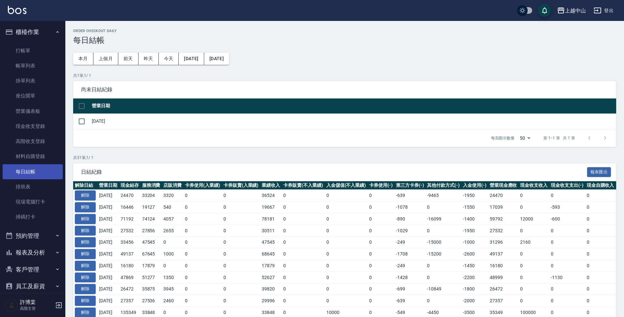
click at [30, 172] on link "每日結帳" at bounding box center [33, 171] width 60 height 15
click at [82, 120] on input "checkbox" at bounding box center [82, 121] width 14 height 14
checkbox input "true"
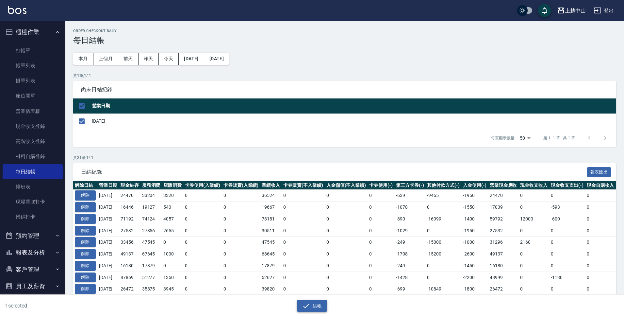
click at [308, 309] on button "結帳" at bounding box center [312, 306] width 30 height 12
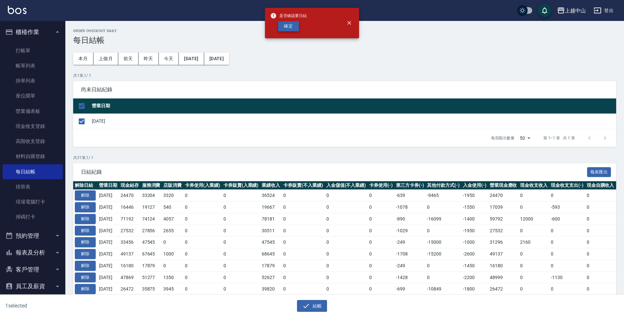
click at [294, 29] on button "確定" at bounding box center [288, 26] width 21 height 10
checkbox input "false"
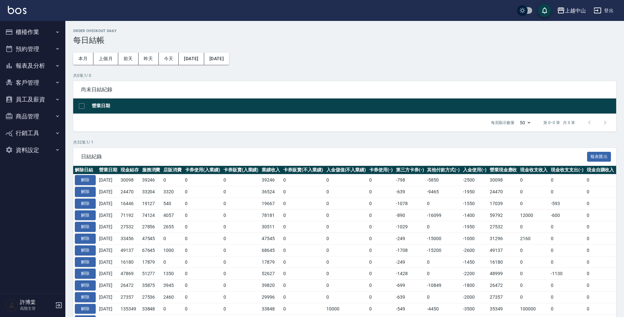
click at [43, 70] on button "報表及分析" at bounding box center [33, 65] width 60 height 17
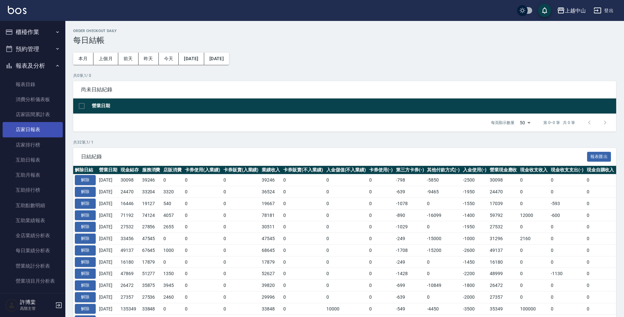
click at [48, 127] on link "店家日報表" at bounding box center [33, 129] width 60 height 15
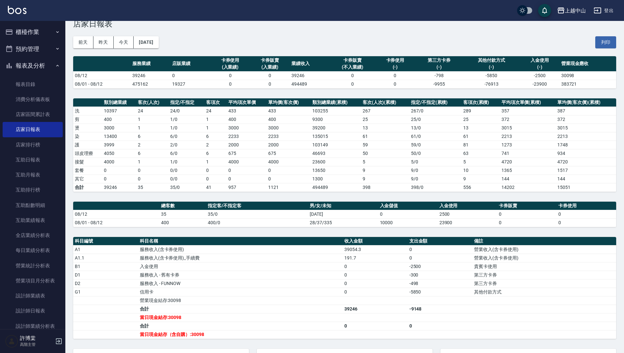
scroll to position [10, 0]
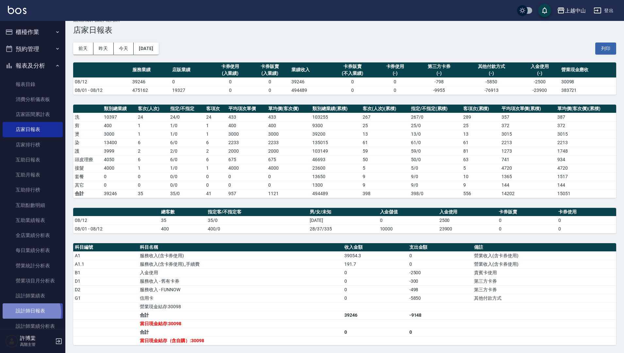
click at [29, 312] on link "設計師日報表" at bounding box center [33, 310] width 60 height 15
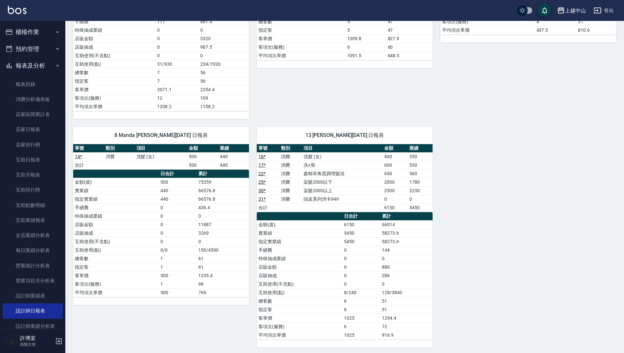
scroll to position [456, 0]
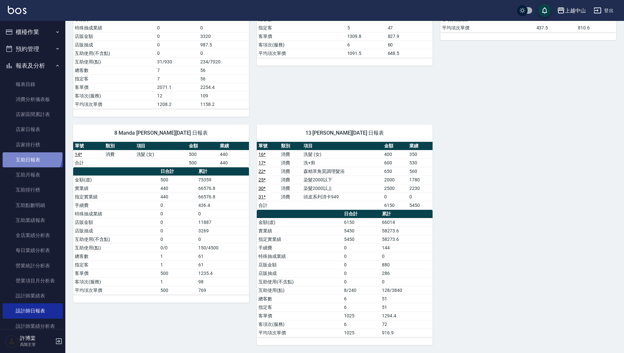
click at [30, 155] on link "互助日報表" at bounding box center [33, 159] width 60 height 15
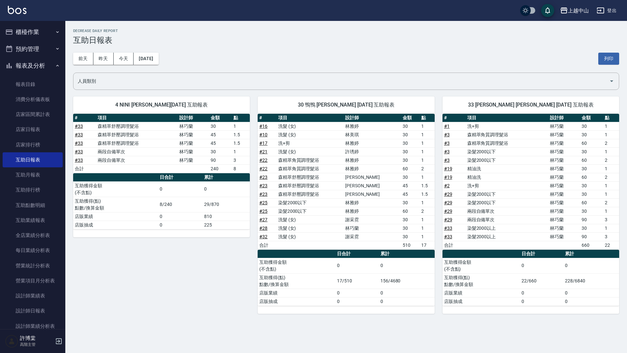
drag, startPoint x: 627, startPoint y: 177, endPoint x: 627, endPoint y: 226, distance: 49.3
click at [624, 226] on div "上越中山 [DATE] 互助日報表 列印時間： [DATE][PHONE_NUMBER]:46 Decrease Daily Report 互助日報表 [DA…" at bounding box center [346, 171] width 562 height 301
click at [48, 316] on link "設計師業績分析表" at bounding box center [33, 326] width 60 height 15
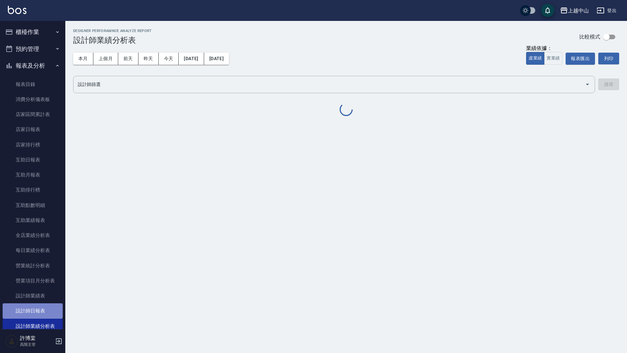
click at [47, 313] on link "設計師日報表" at bounding box center [33, 310] width 60 height 15
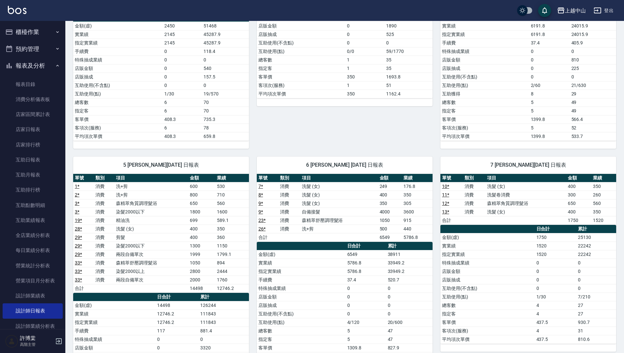
scroll to position [136, 0]
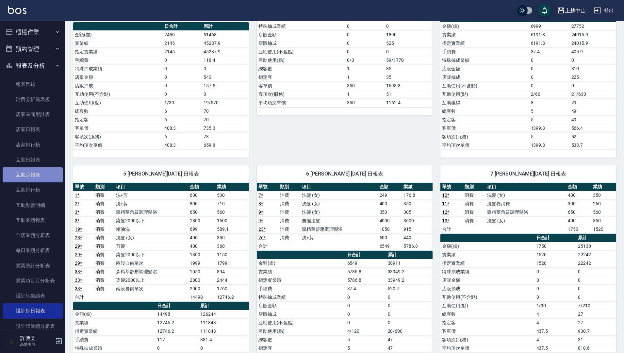
click at [40, 177] on link "互助月報表" at bounding box center [33, 174] width 60 height 15
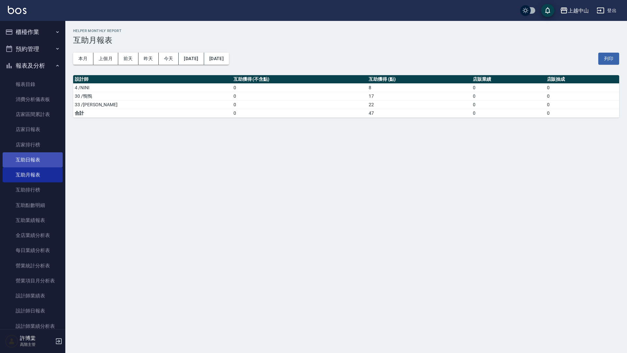
click at [38, 157] on link "互助日報表" at bounding box center [33, 159] width 60 height 15
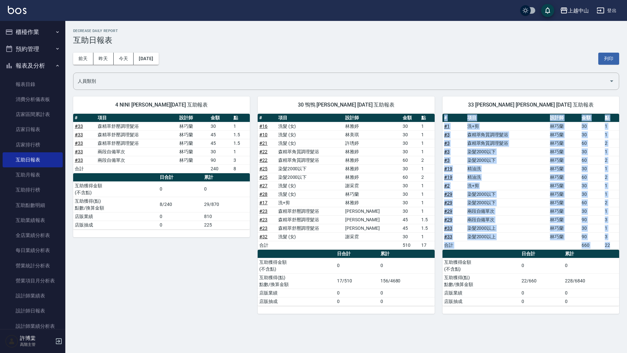
drag, startPoint x: 627, startPoint y: 154, endPoint x: 625, endPoint y: 261, distance: 106.9
click at [624, 261] on div "上越中山 [DATE] 互助日報表 列印時間： [DATE][PHONE_NUMBER]:47 Decrease Daily Report 互助日報表 [DA…" at bounding box center [346, 171] width 562 height 301
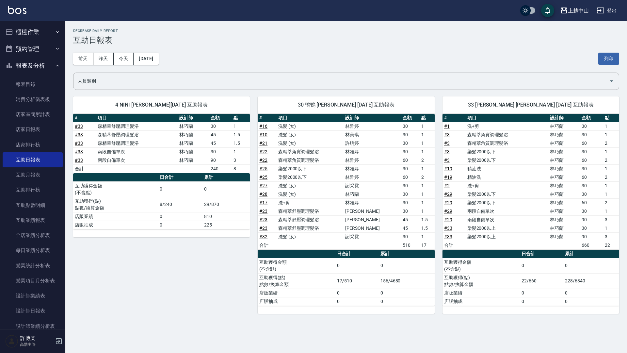
click at [329, 160] on td "森精萃角質調理髮浴" at bounding box center [310, 160] width 67 height 8
